Goal: Task Accomplishment & Management: Use online tool/utility

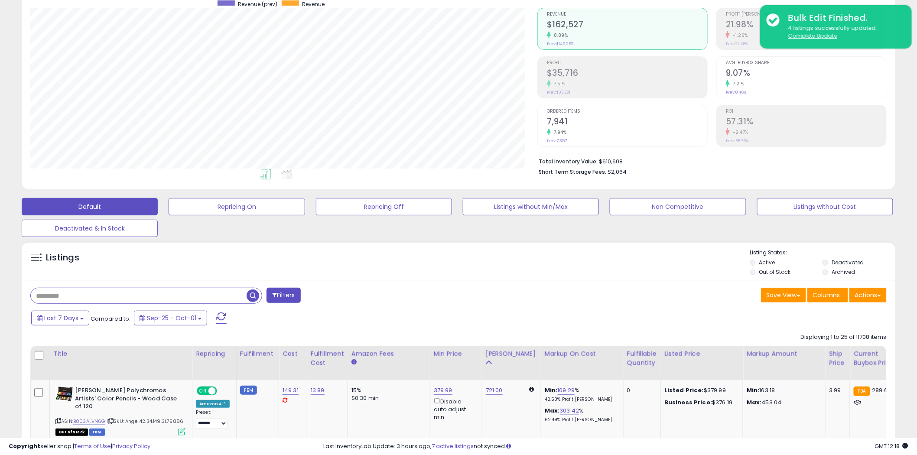
click at [210, 299] on input "text" at bounding box center [139, 295] width 216 height 15
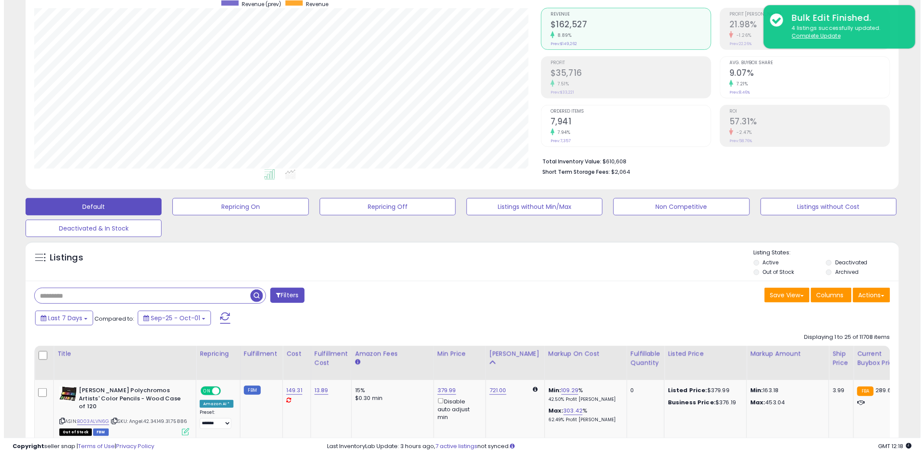
scroll to position [178, 507]
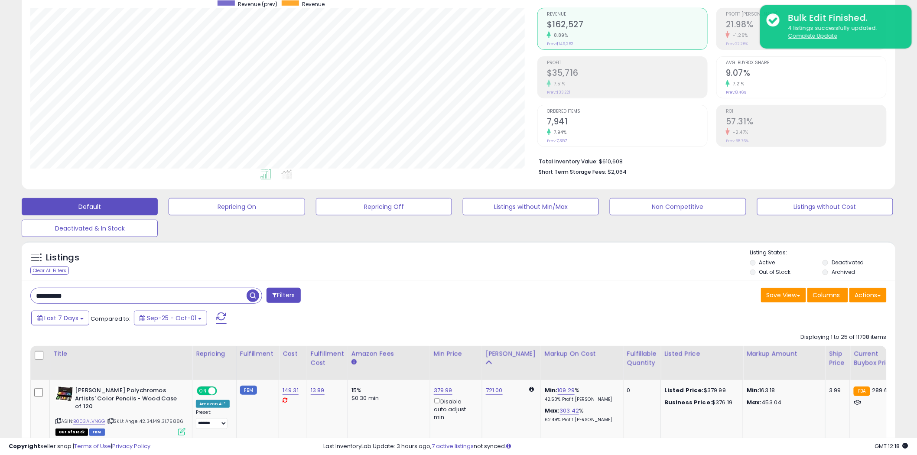
type input "**********"
click at [256, 297] on span "button" at bounding box center [252, 295] width 13 height 13
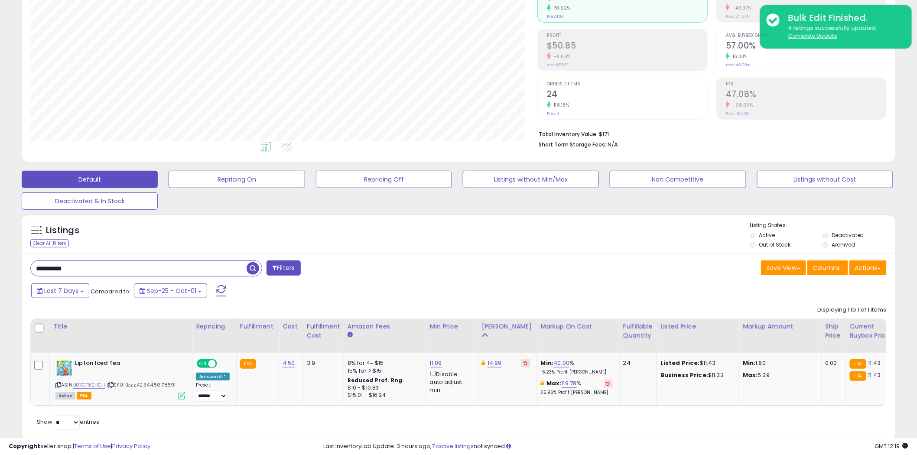
scroll to position [128, 0]
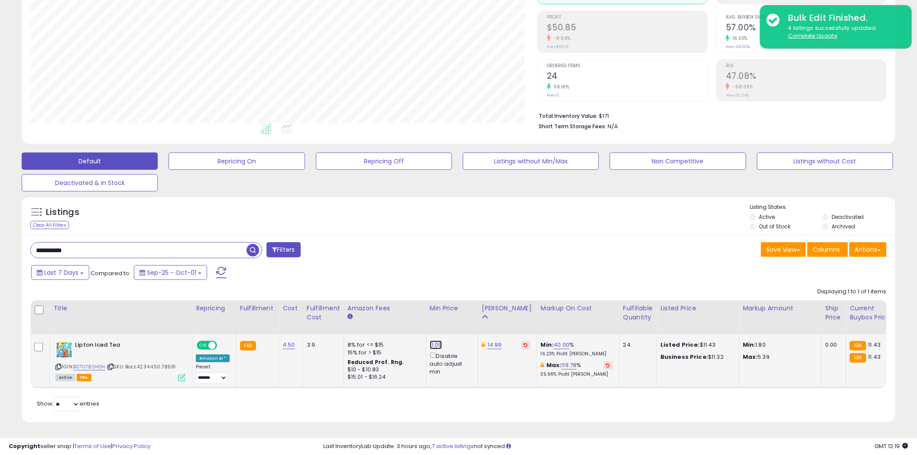
click at [431, 340] on link "11.09" at bounding box center [436, 344] width 12 height 9
drag, startPoint x: 394, startPoint y: 312, endPoint x: 339, endPoint y: 312, distance: 55.4
click at [339, 312] on table "Title Repricing" at bounding box center [733, 344] width 1407 height 88
type input "*****"
click at [464, 311] on button "submit" at bounding box center [456, 314] width 15 height 13
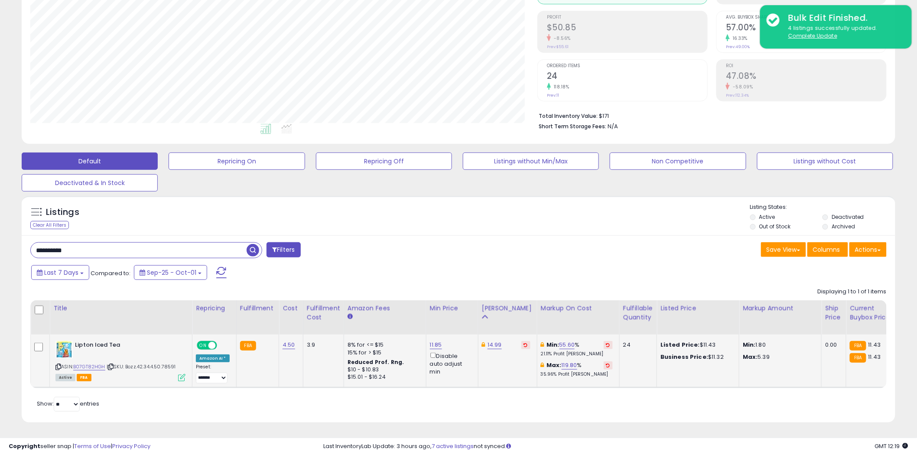
click at [430, 351] on div "Disable auto adjust min" at bounding box center [451, 363] width 42 height 25
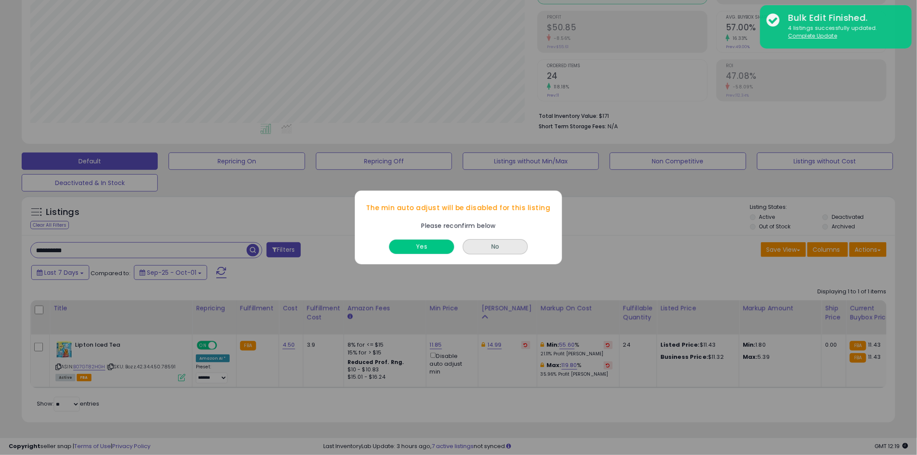
click at [411, 243] on button "Yes" at bounding box center [421, 247] width 65 height 14
